Goal: Navigation & Orientation: Find specific page/section

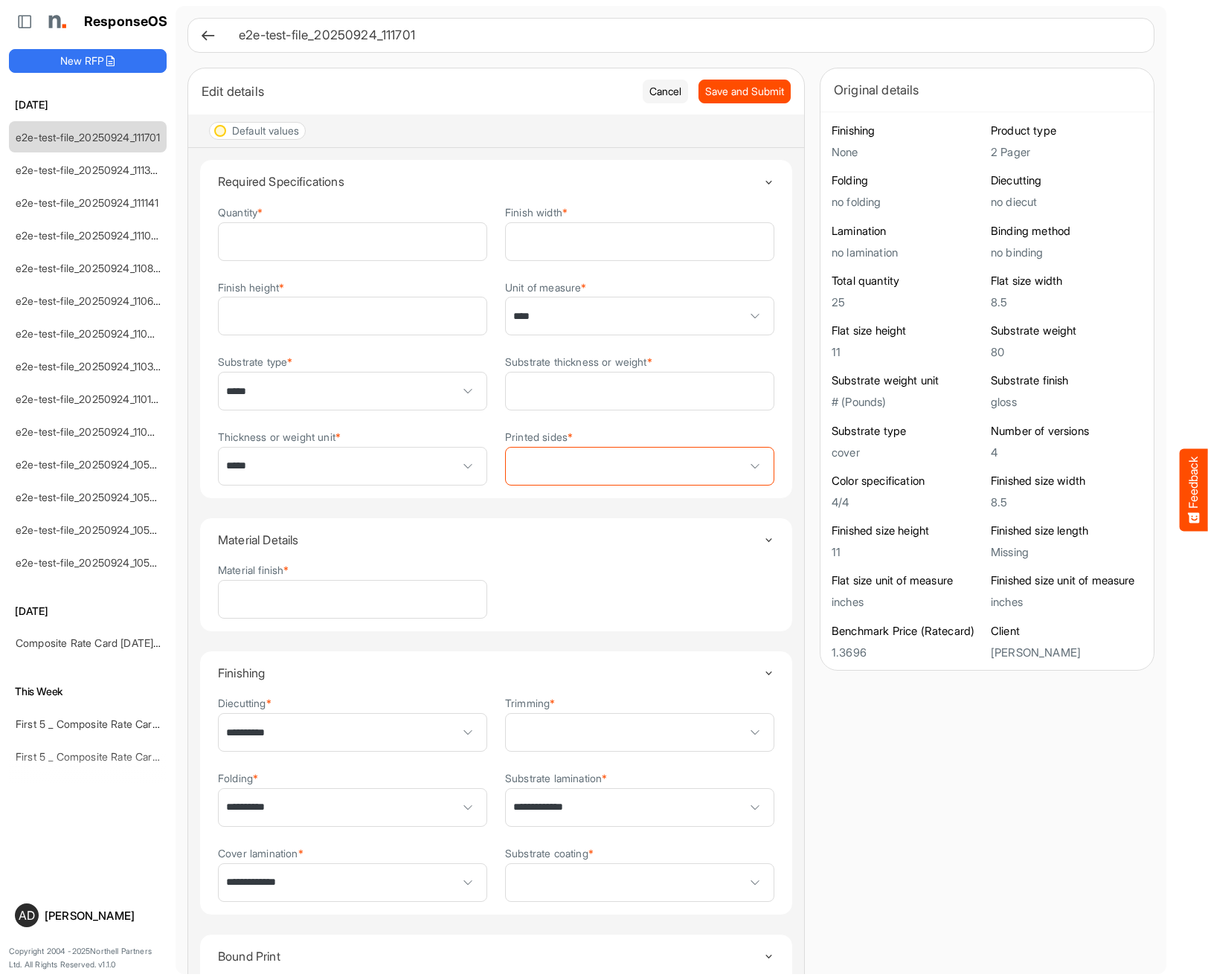
click at [202, 33] on icon at bounding box center [208, 35] width 16 height 16
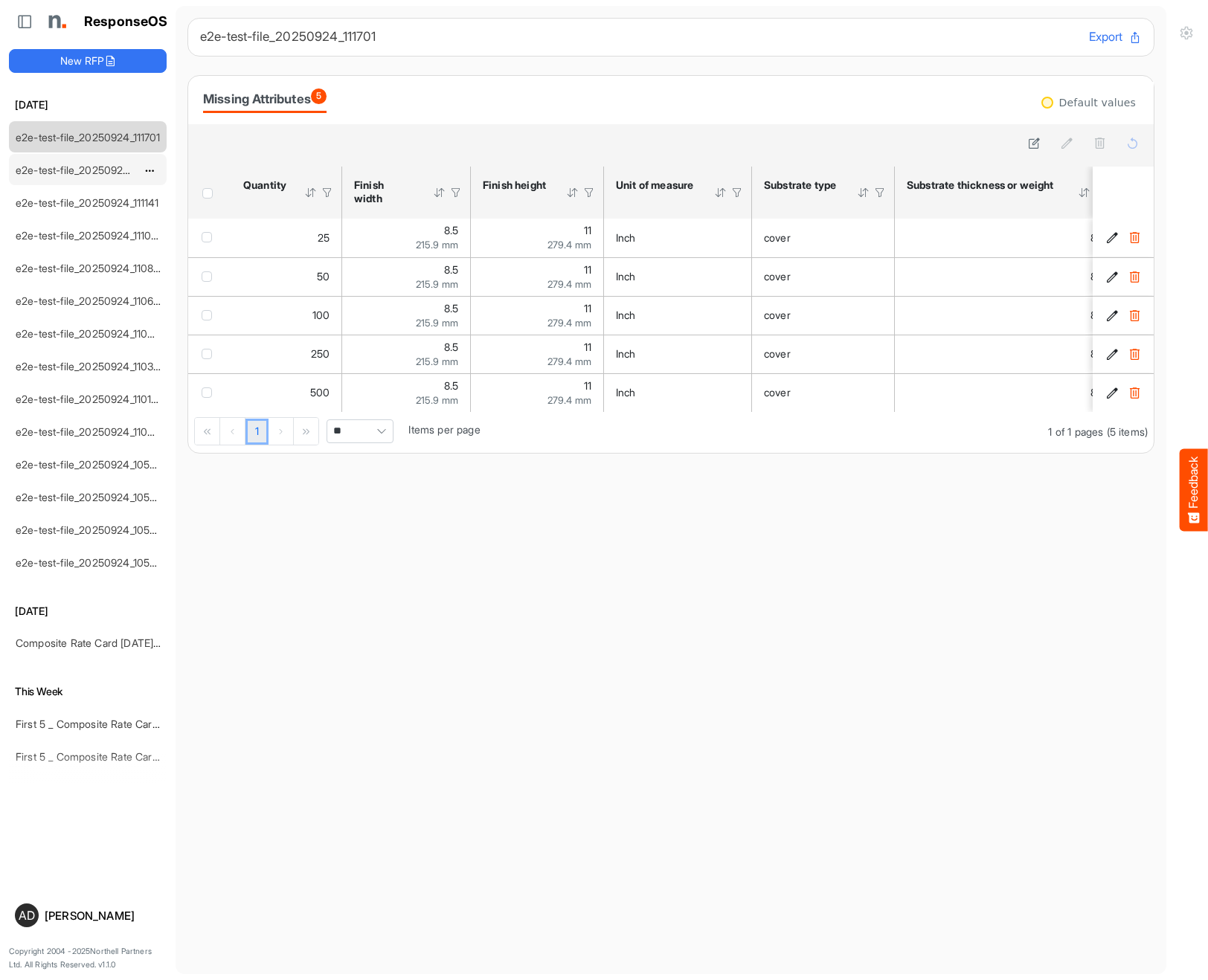
click at [72, 181] on div "e2e-test-file_20250924_111359" at bounding box center [76, 170] width 132 height 30
click at [80, 170] on link "e2e-test-file_20250924_111359" at bounding box center [89, 170] width 147 height 13
click at [121, 209] on div "e2e-test-file_20250924_111141" at bounding box center [76, 202] width 132 height 30
click at [112, 204] on link "e2e-test-file_20250924_111141" at bounding box center [87, 202] width 144 height 13
click at [109, 222] on div "e2e-test-file_20250924_111033" at bounding box center [76, 235] width 132 height 30
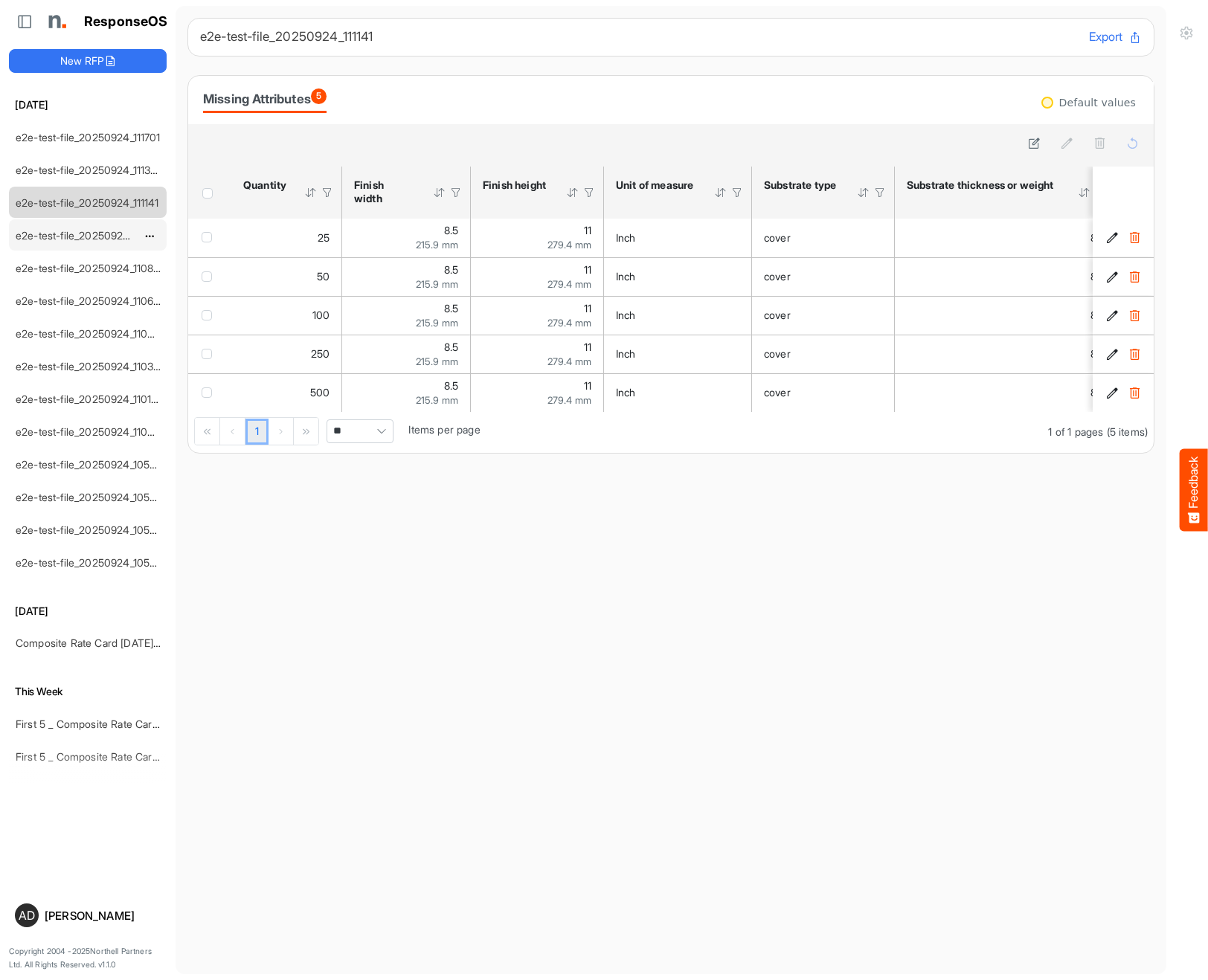
click at [103, 229] on link "e2e-test-file_20250924_111033" at bounding box center [89, 235] width 148 height 13
click at [82, 642] on link "Composite Rate Card [DATE]_smaller" at bounding box center [103, 642] width 176 height 13
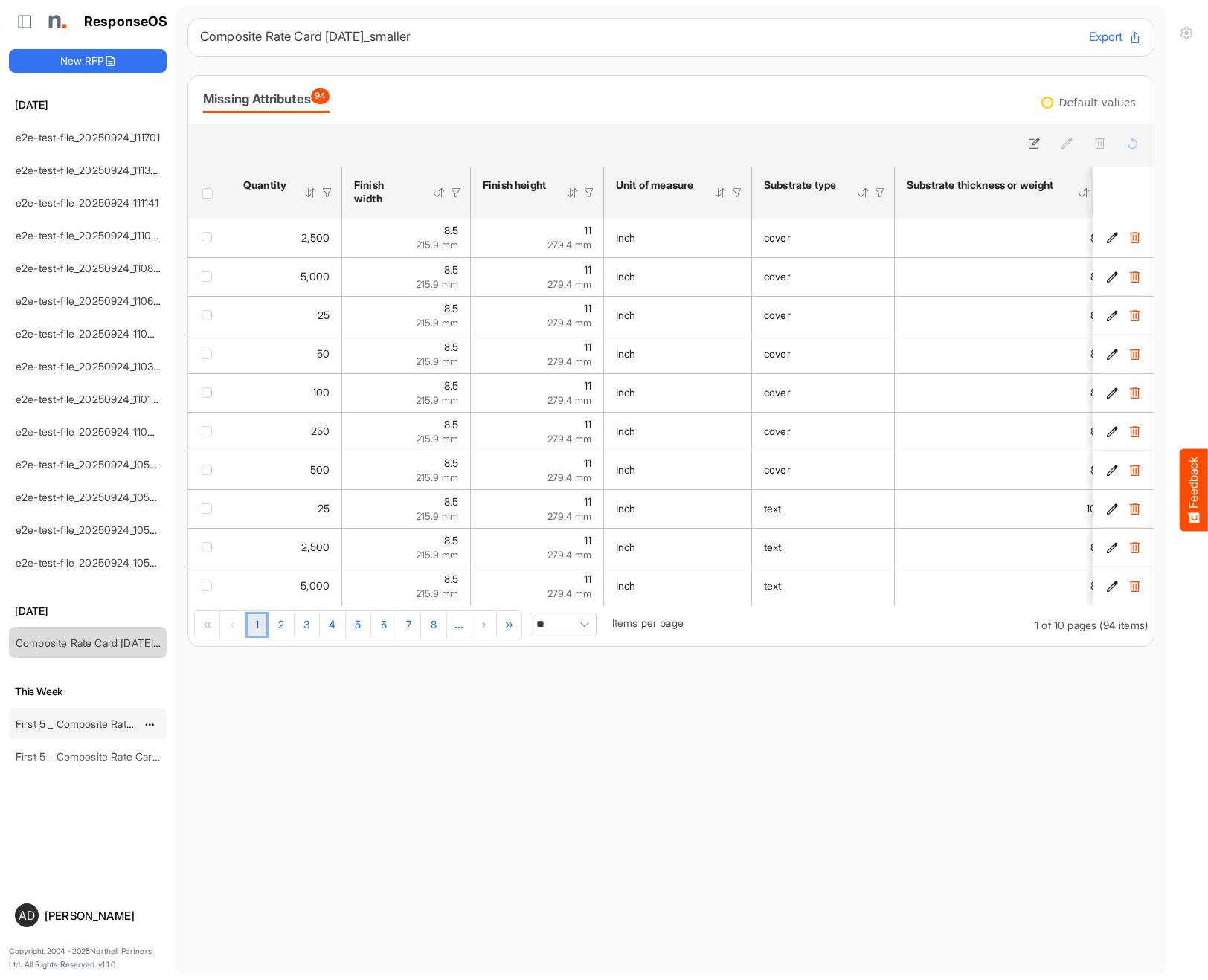
click at [69, 721] on link "First 5 _ Composite Rate Card [DATE] (2)" at bounding box center [112, 723] width 193 height 13
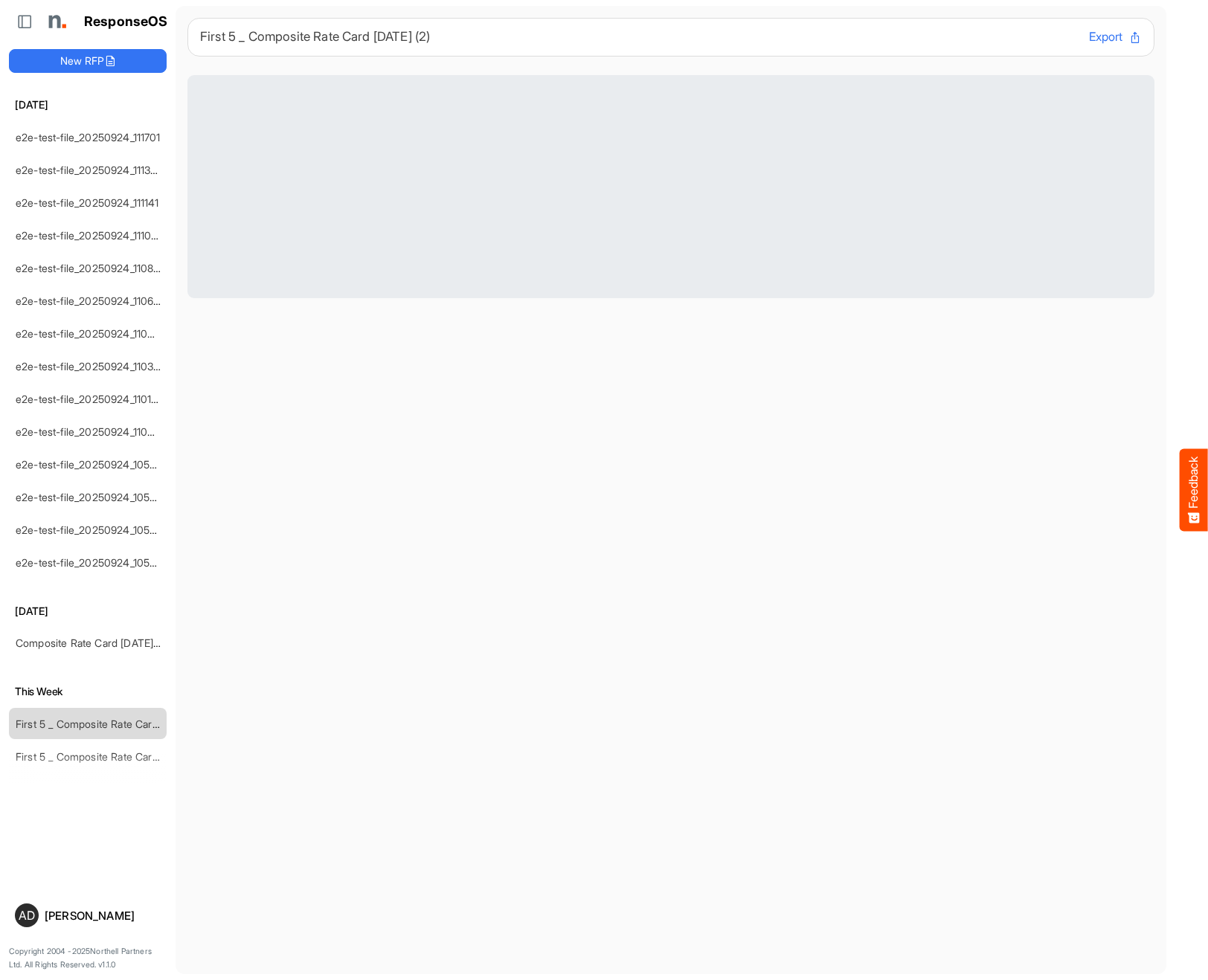
click at [71, 757] on div "[DATE] e2e-test-file_20250924_111701 e2e-test-file_20250924_111359 e2e-test-fil…" at bounding box center [88, 439] width 158 height 686
click at [81, 754] on div "[DATE] e2e-test-file_20250924_111701 e2e-test-file_20250924_111359 e2e-test-fil…" at bounding box center [88, 439] width 158 height 686
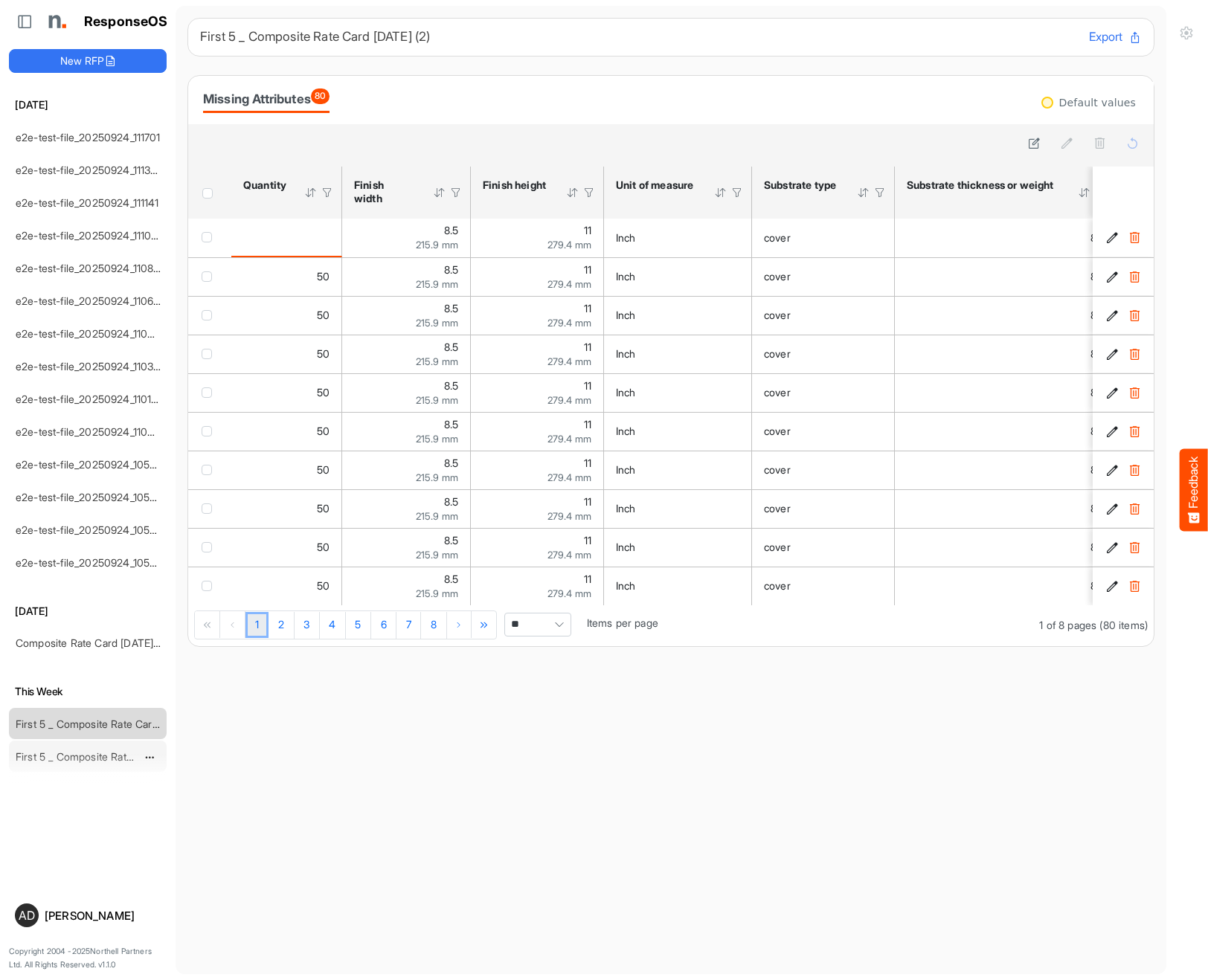
click at [62, 750] on link "First 5 _ Composite Rate Card [DATE] (2)" at bounding box center [112, 756] width 193 height 13
click at [393, 103] on div "Complete 3" at bounding box center [377, 99] width 71 height 21
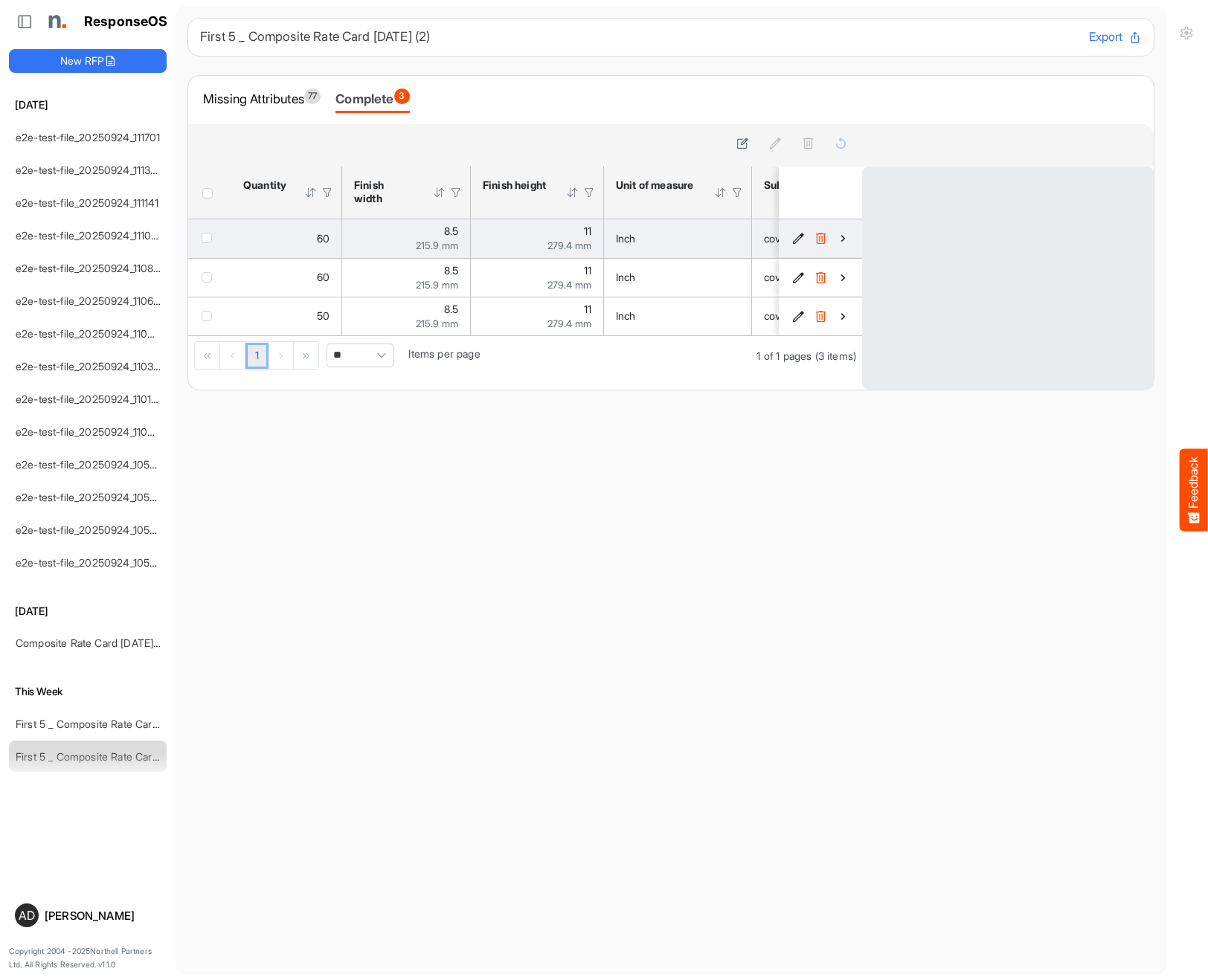
click at [844, 235] on icon "a2f93c17-1d4d-45b4-a666-27734bdea985 is template cell Column Header" at bounding box center [843, 238] width 13 height 13
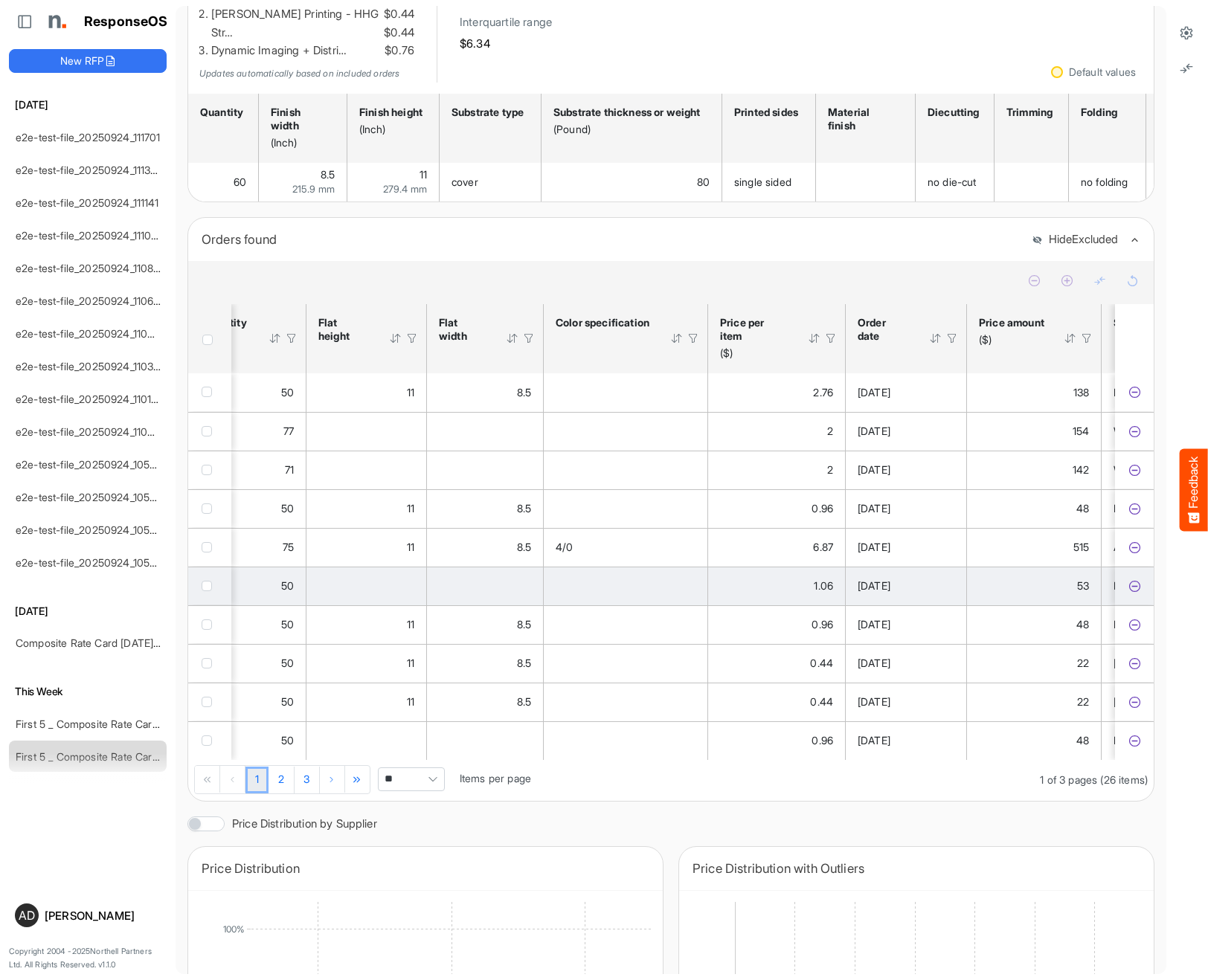
scroll to position [0, 2694]
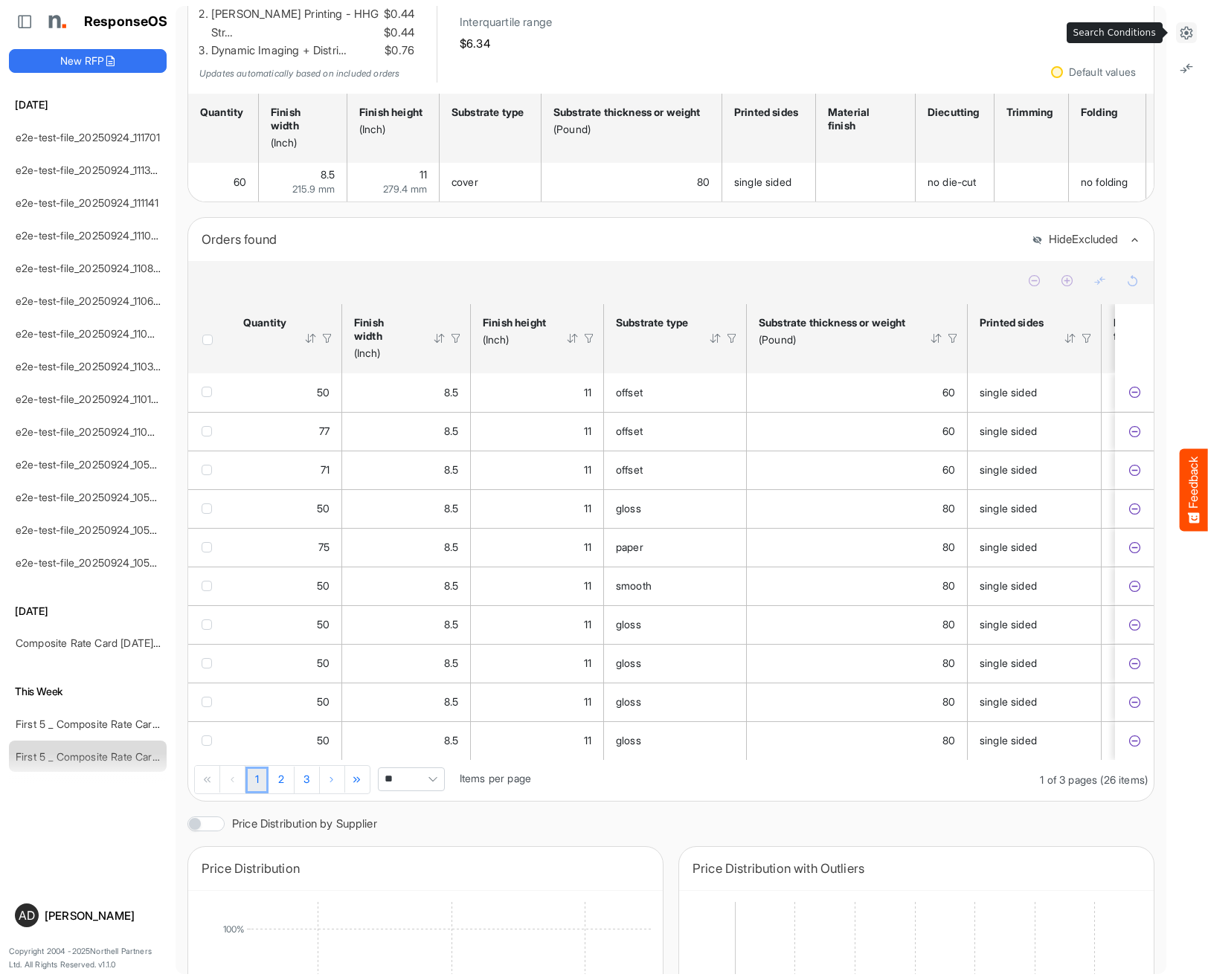
click at [1191, 35] on icon at bounding box center [1186, 33] width 15 height 15
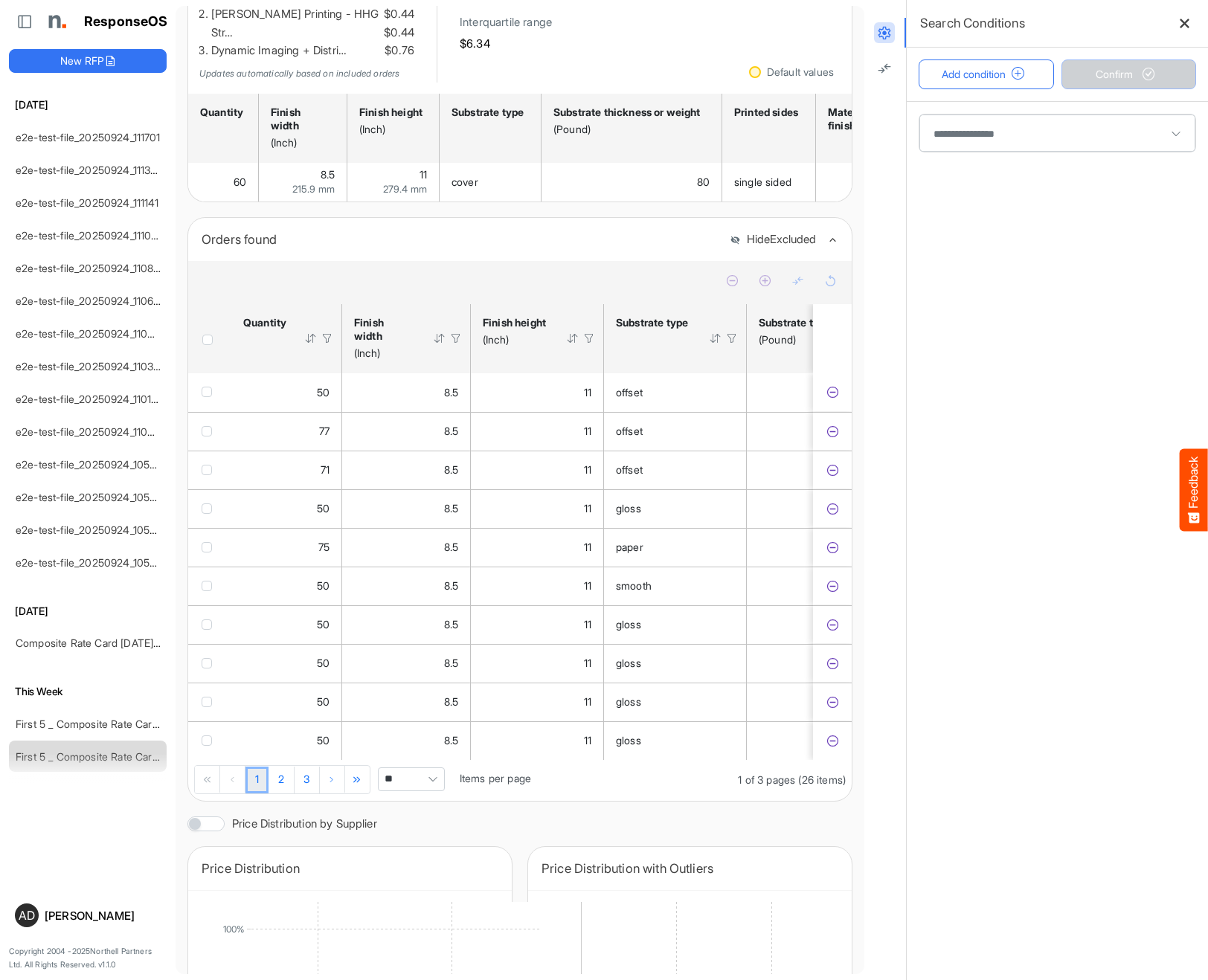
click at [974, 120] on span at bounding box center [1057, 133] width 276 height 37
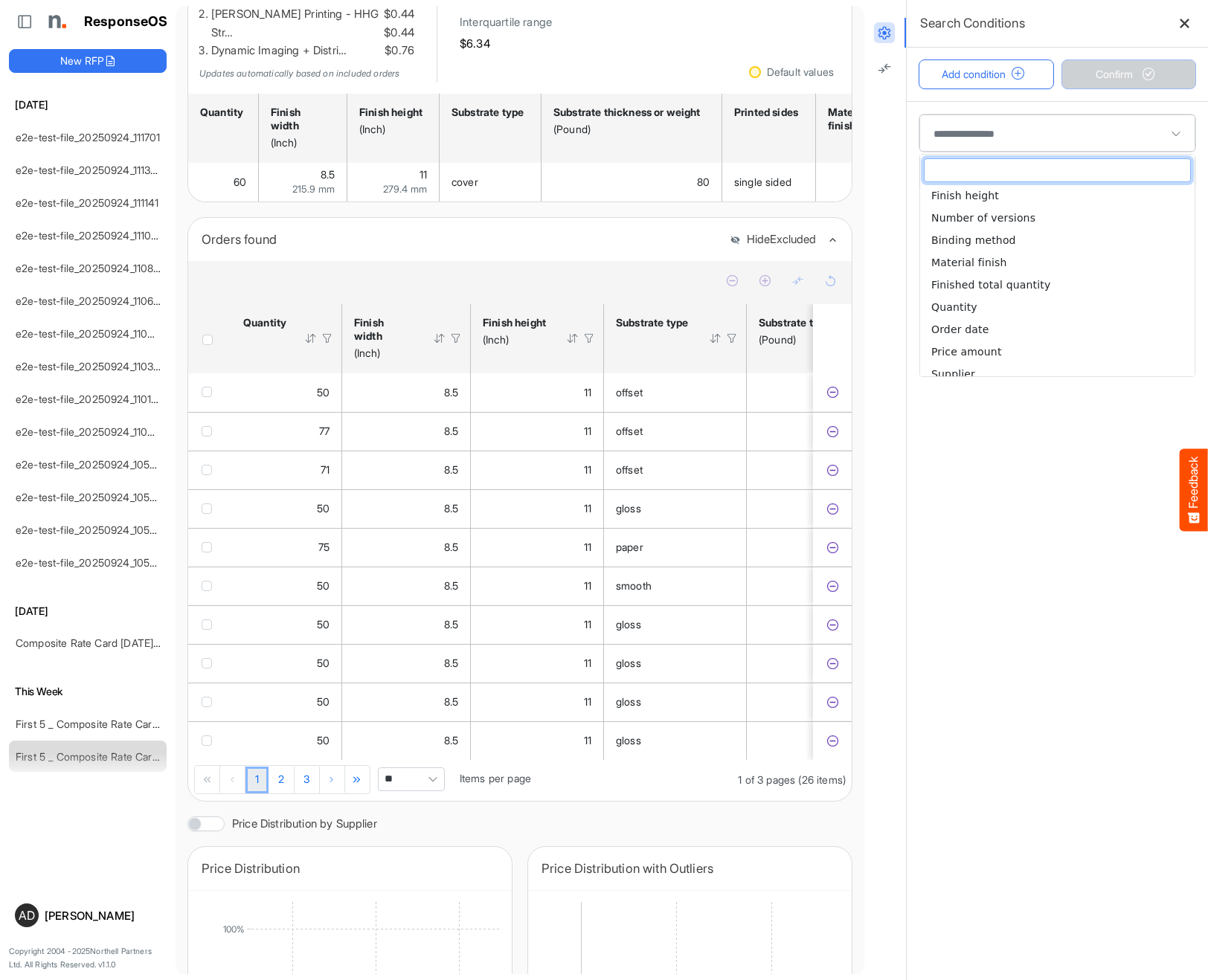
scroll to position [367, 0]
click at [1038, 486] on main at bounding box center [1057, 541] width 301 height 879
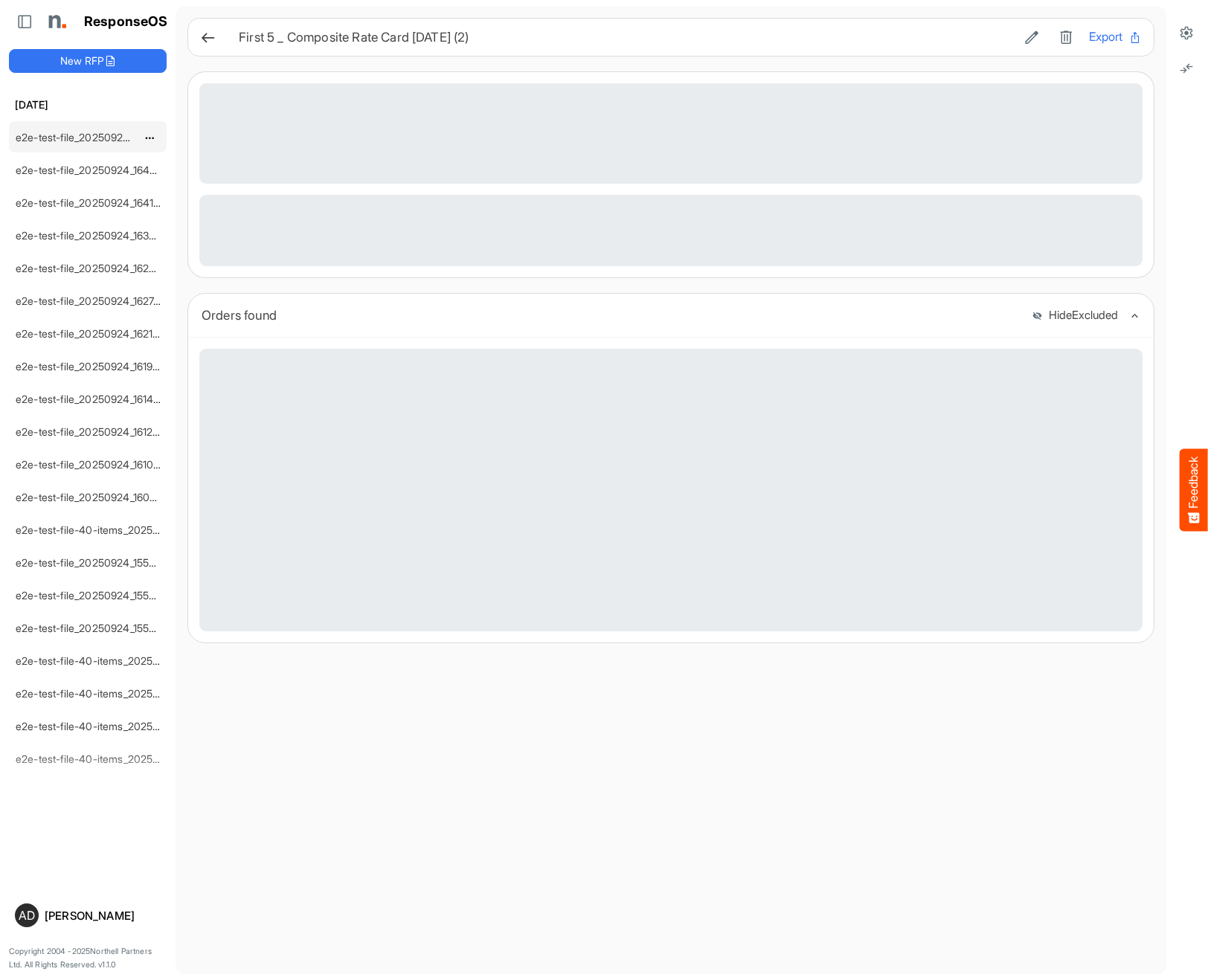
click at [83, 137] on link "e2e-test-file_20250924_164712" at bounding box center [90, 137] width 150 height 13
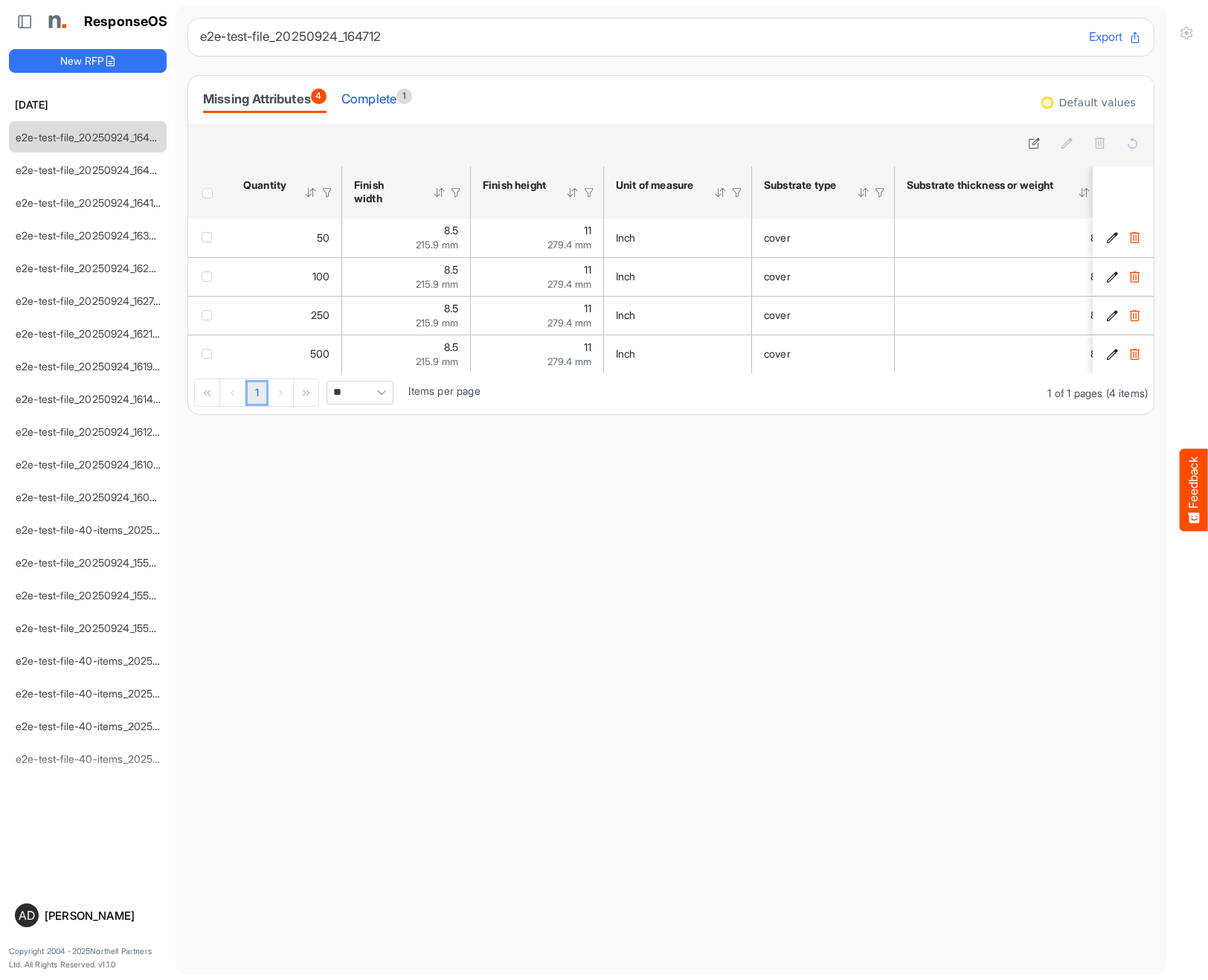
click at [396, 98] on div "Complete 1" at bounding box center [376, 99] width 71 height 21
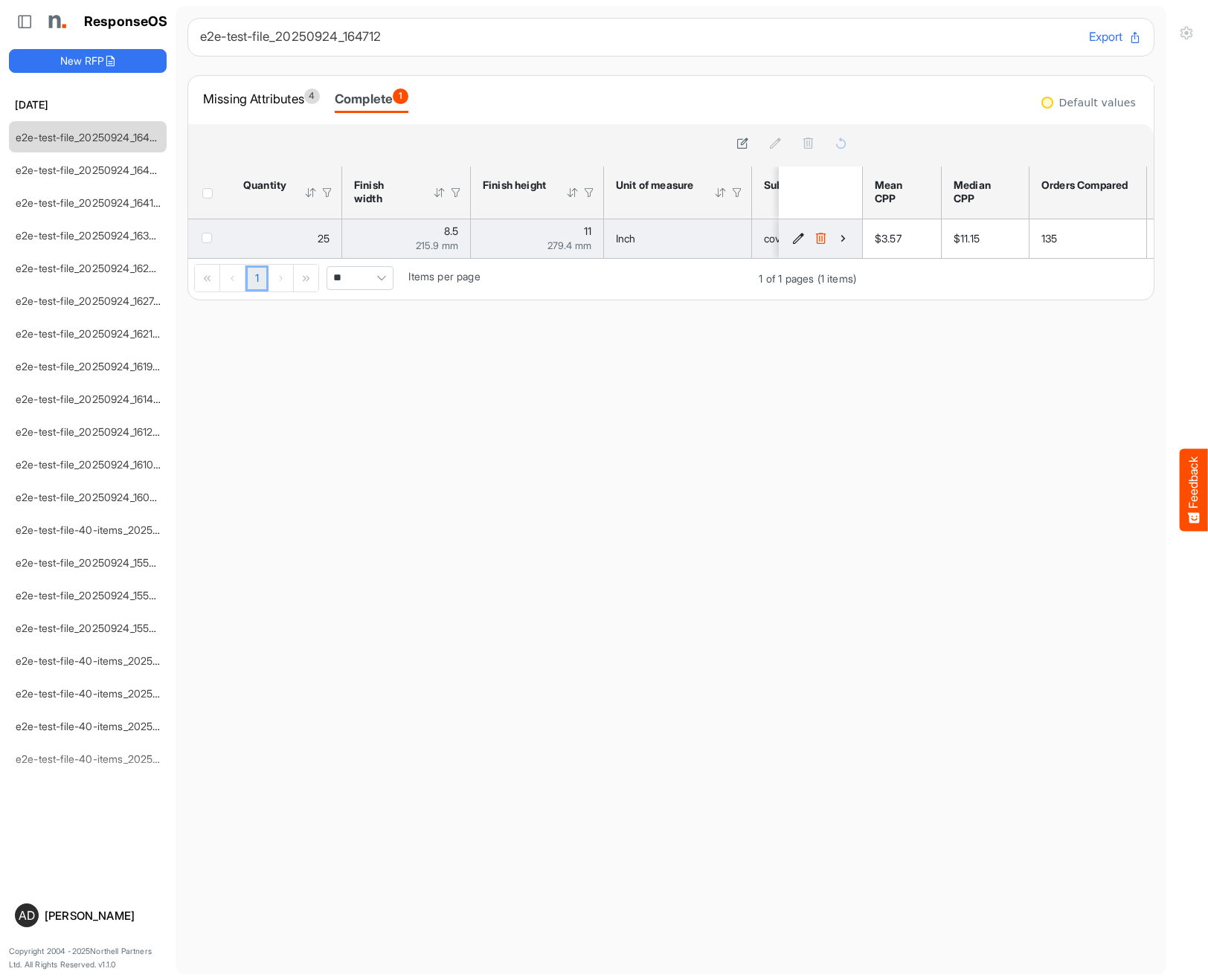
scroll to position [1453, 0]
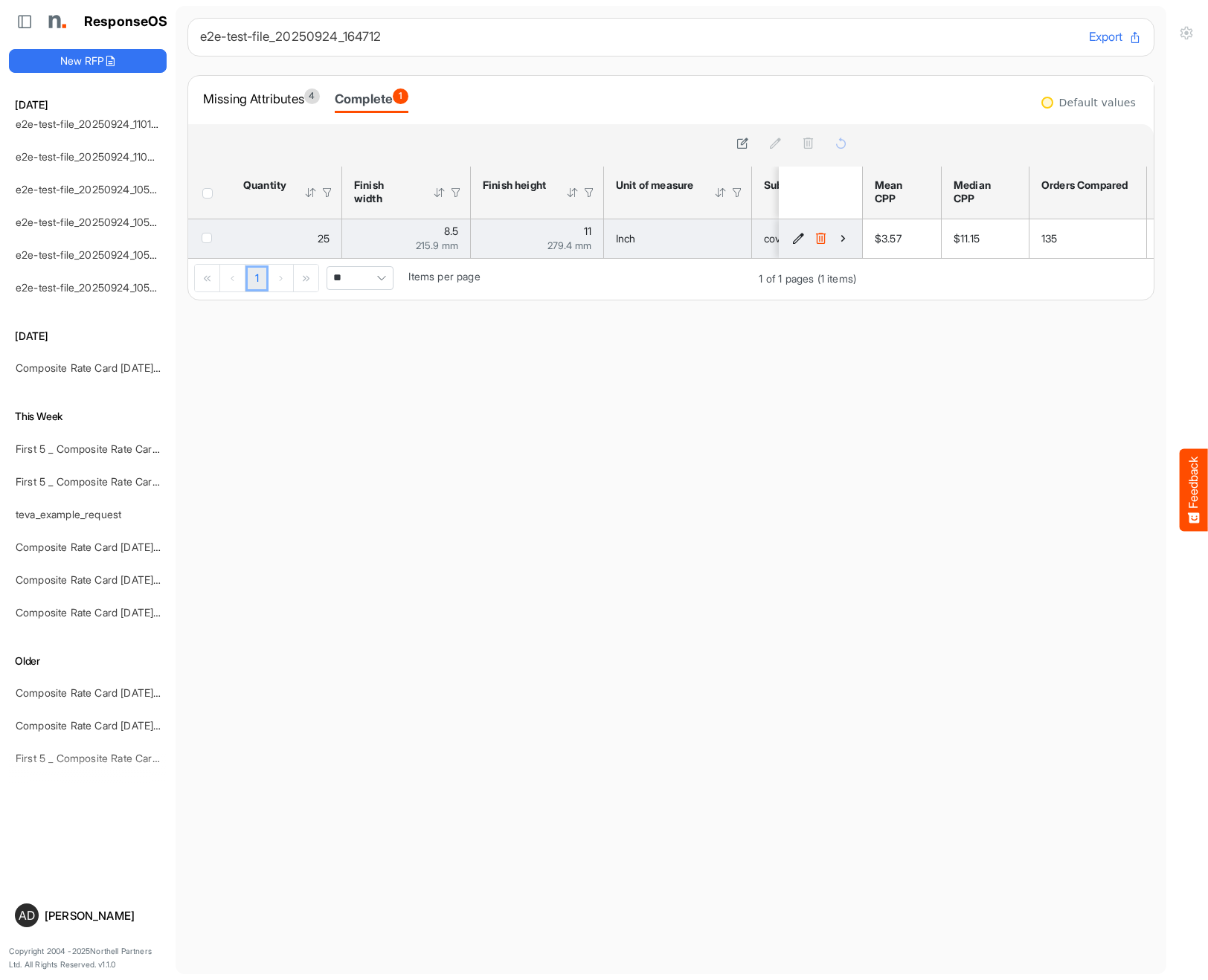
click at [847, 242] on icon "55b34f2b-2a73-4e06-a36d-254d81c8ab04 is template cell Column Header" at bounding box center [843, 238] width 13 height 13
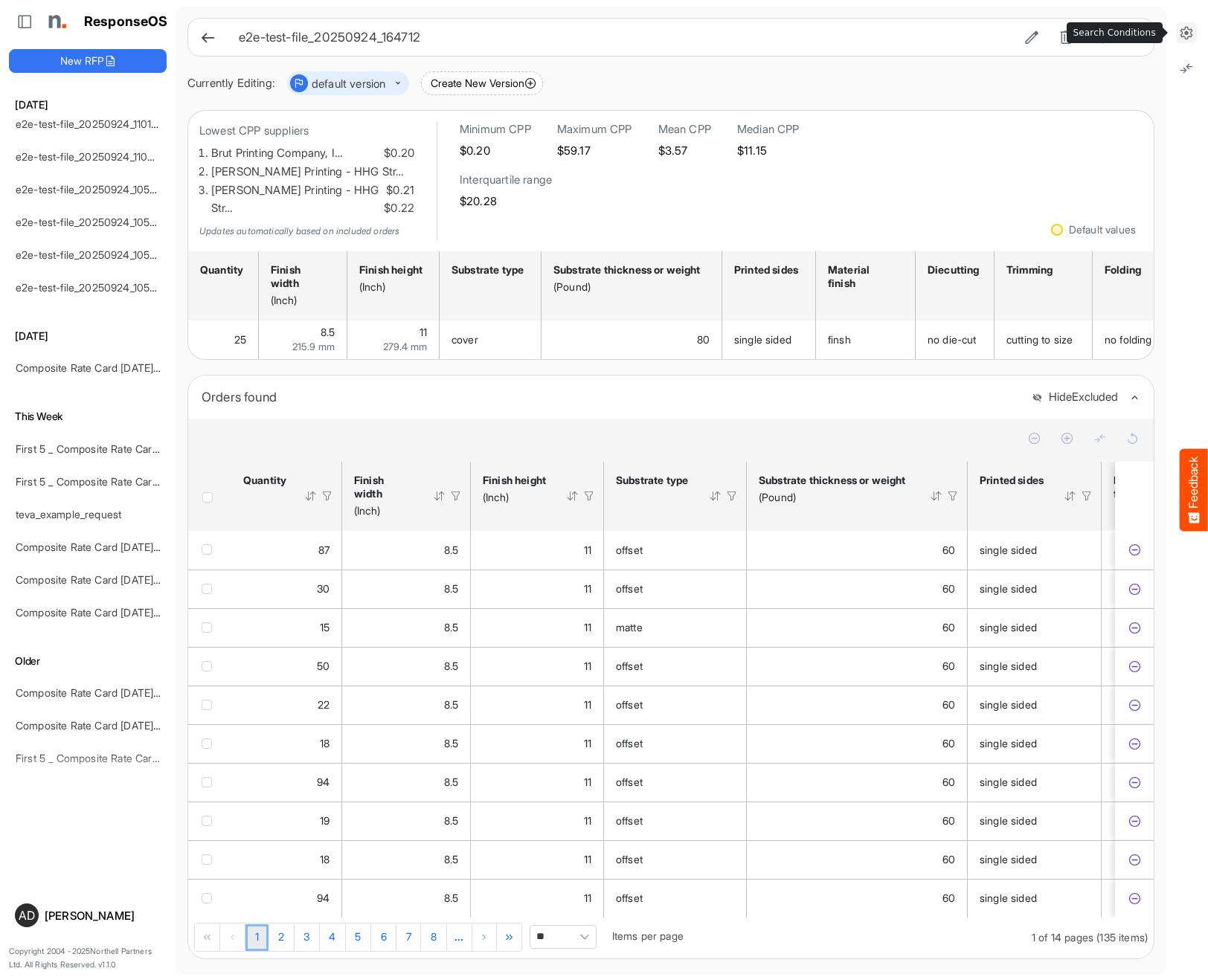
click at [1188, 36] on icon at bounding box center [1186, 33] width 15 height 15
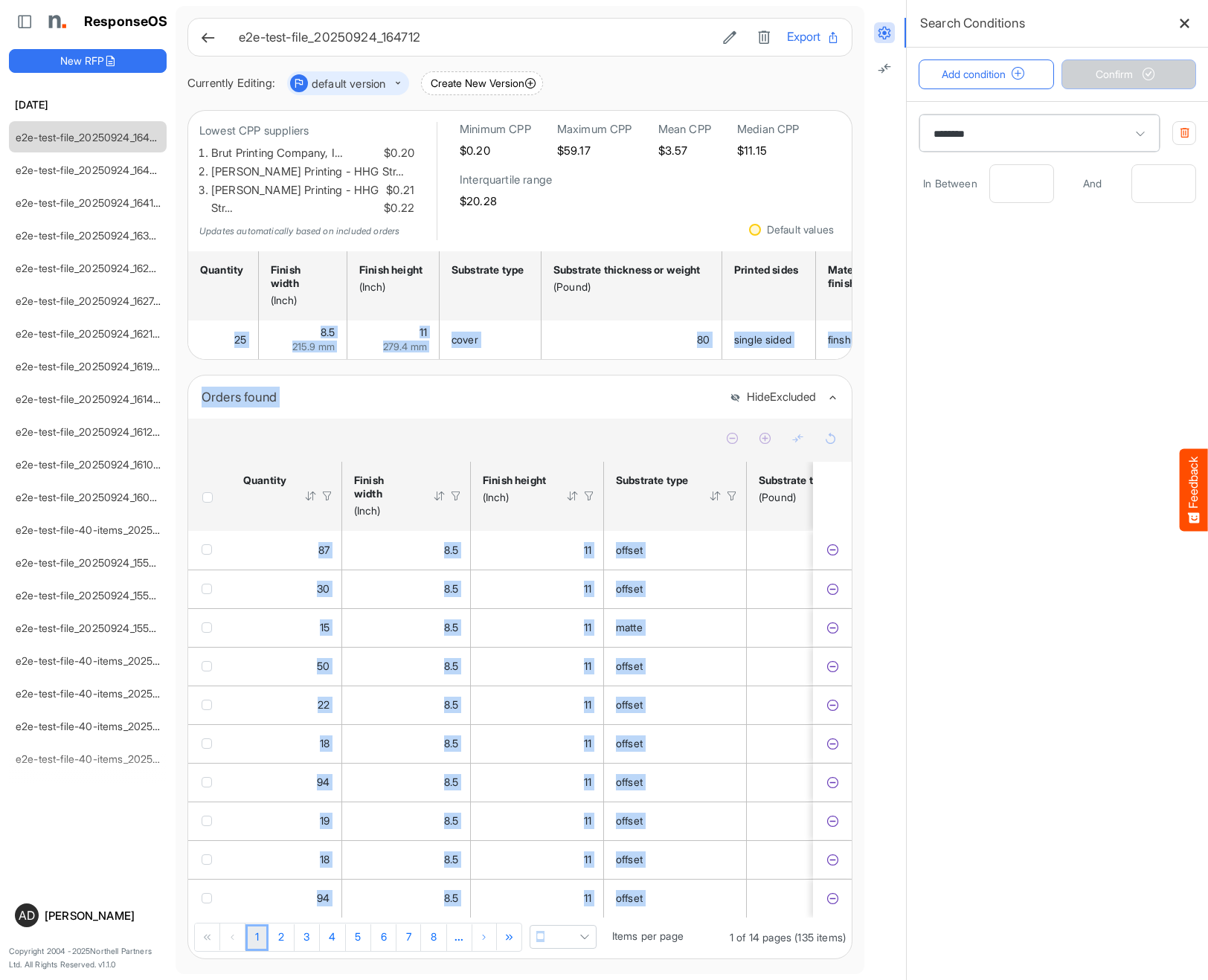
drag, startPoint x: 905, startPoint y: 225, endPoint x: 762, endPoint y: 235, distance: 143.3
click at [762, 235] on div "ResponseOS New RFP Today e2e-test-file_20250924_164712 e2e-test-file_20250924_1…" at bounding box center [604, 490] width 1208 height 980
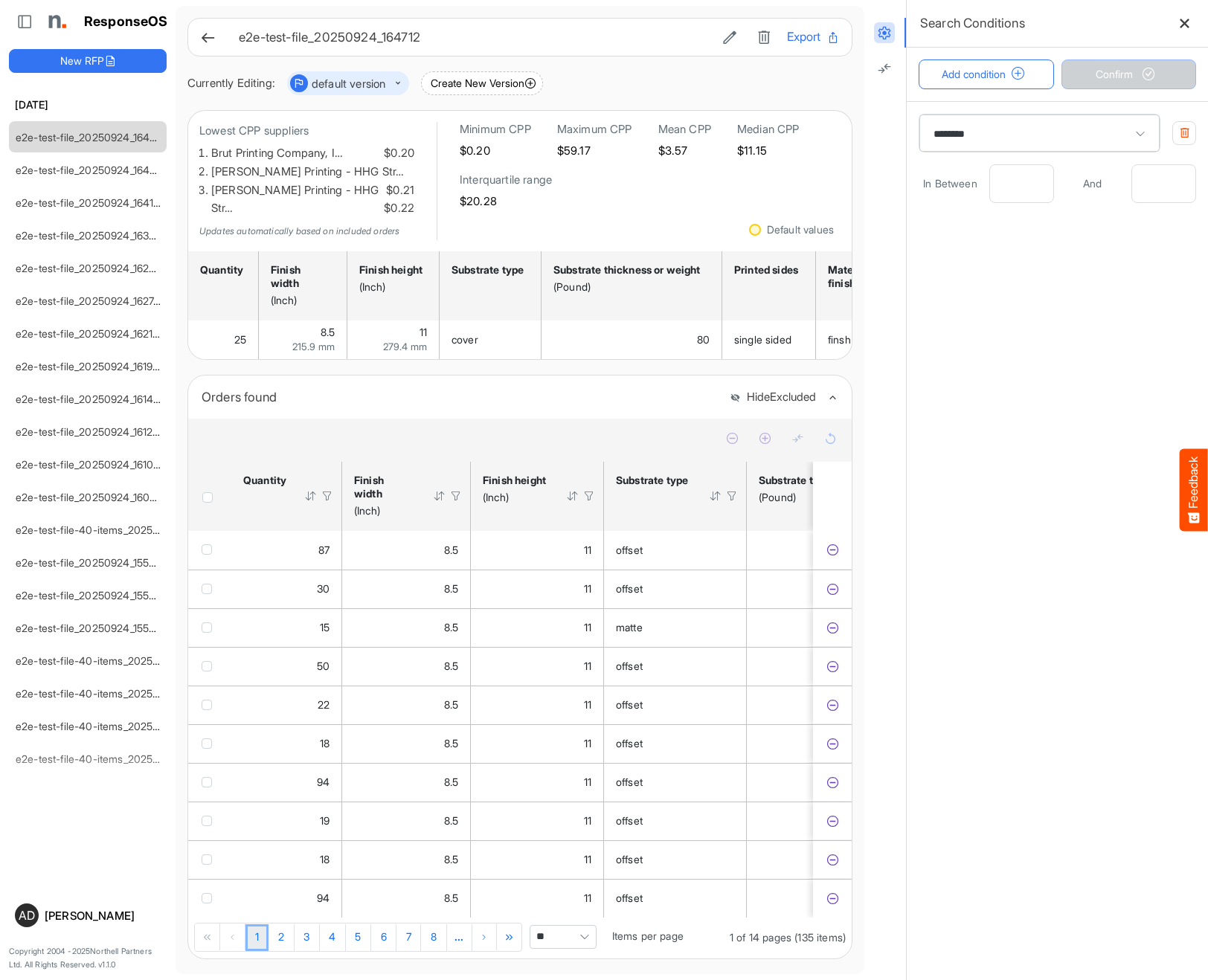
click at [870, 257] on div at bounding box center [885, 490] width 42 height 980
